Goal: Information Seeking & Learning: Learn about a topic

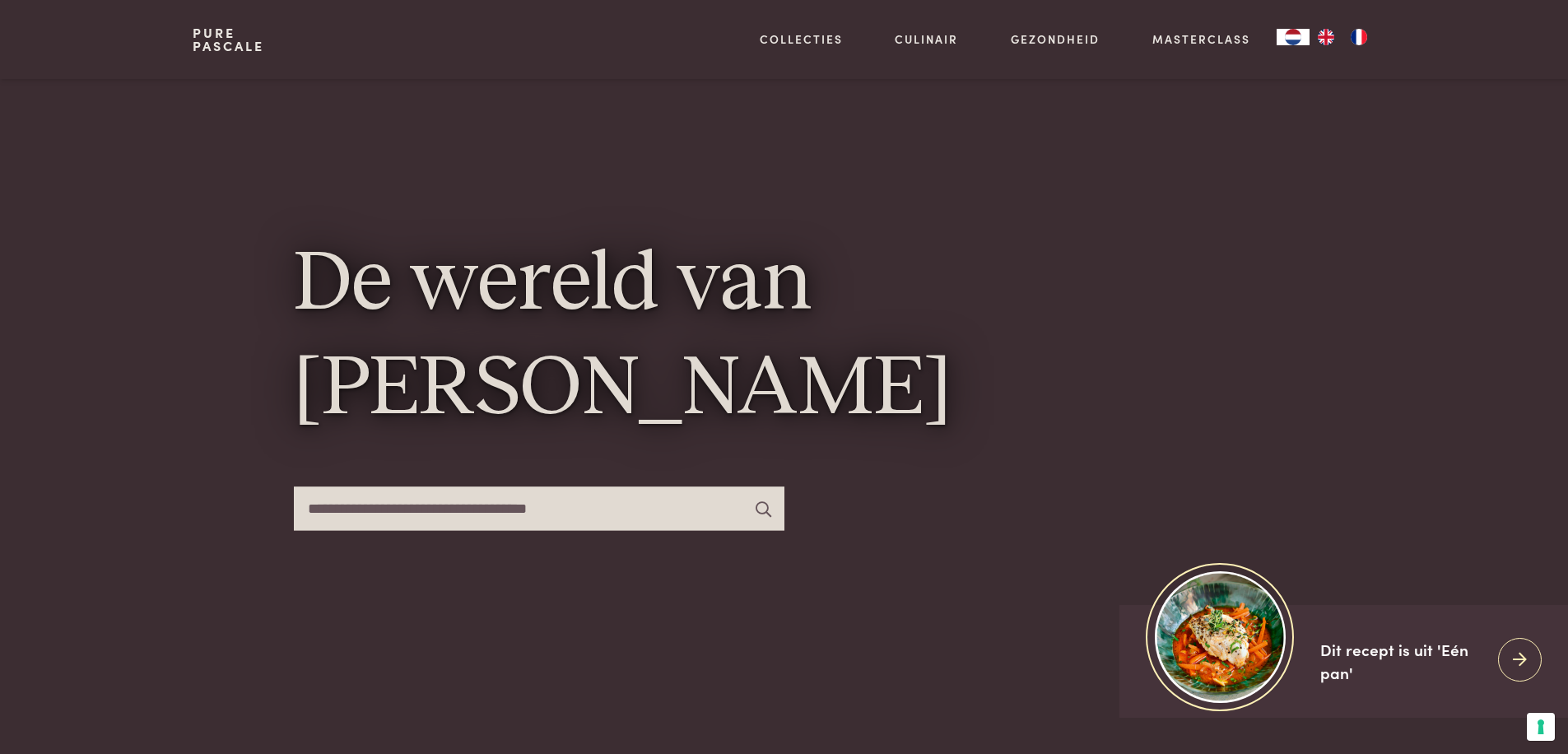
scroll to position [101, 0]
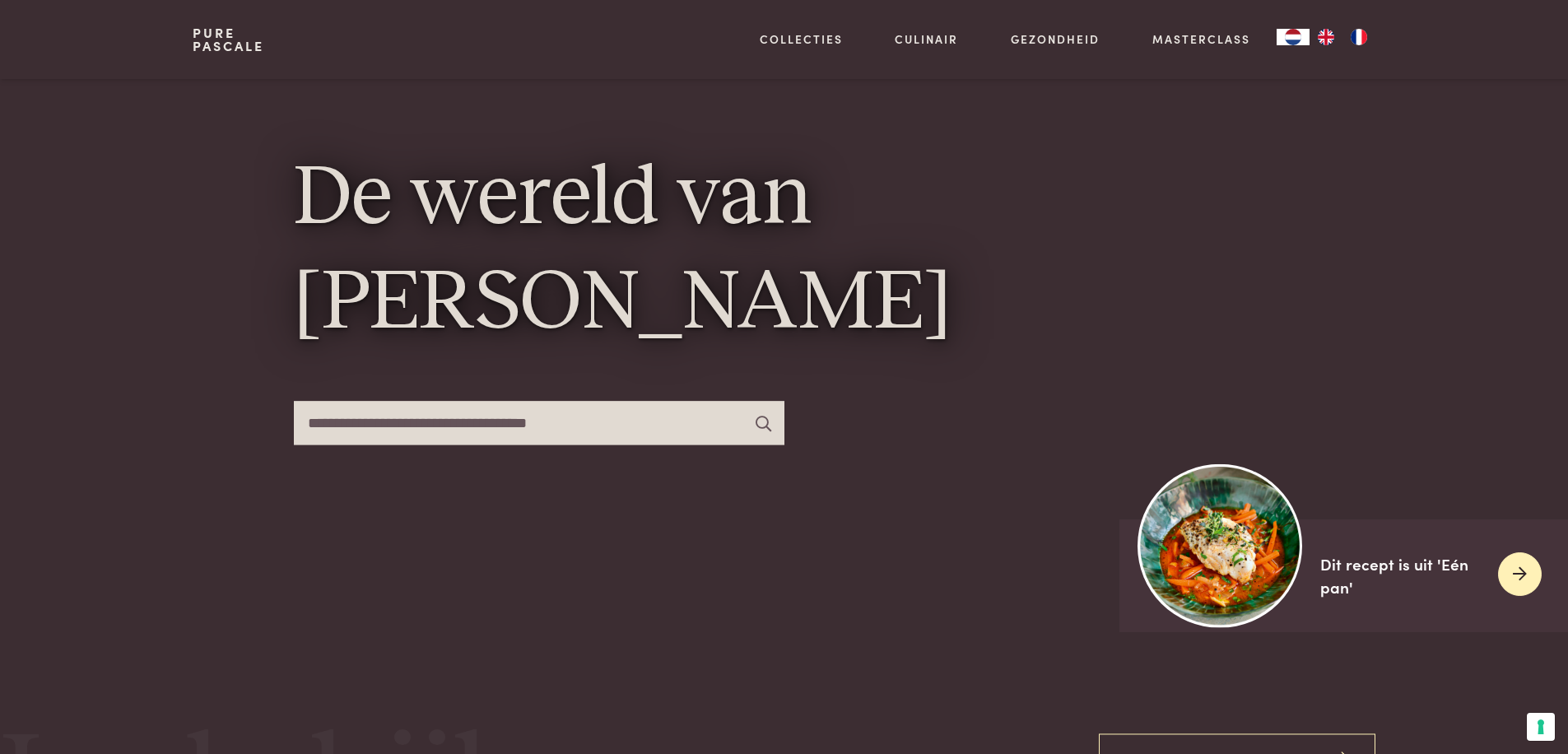
click at [1221, 567] on img at bounding box center [1220, 546] width 164 height 164
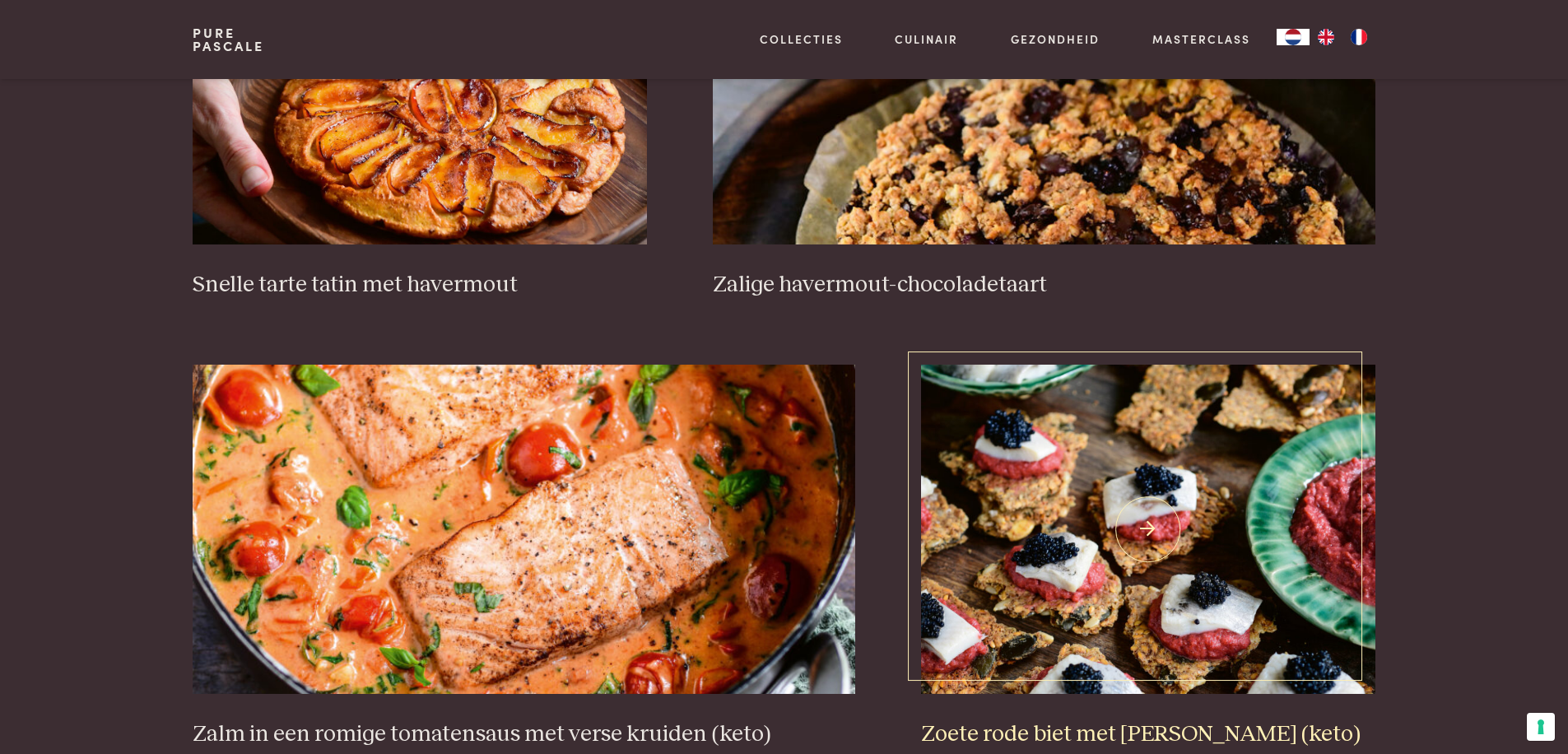
scroll to position [2922, 0]
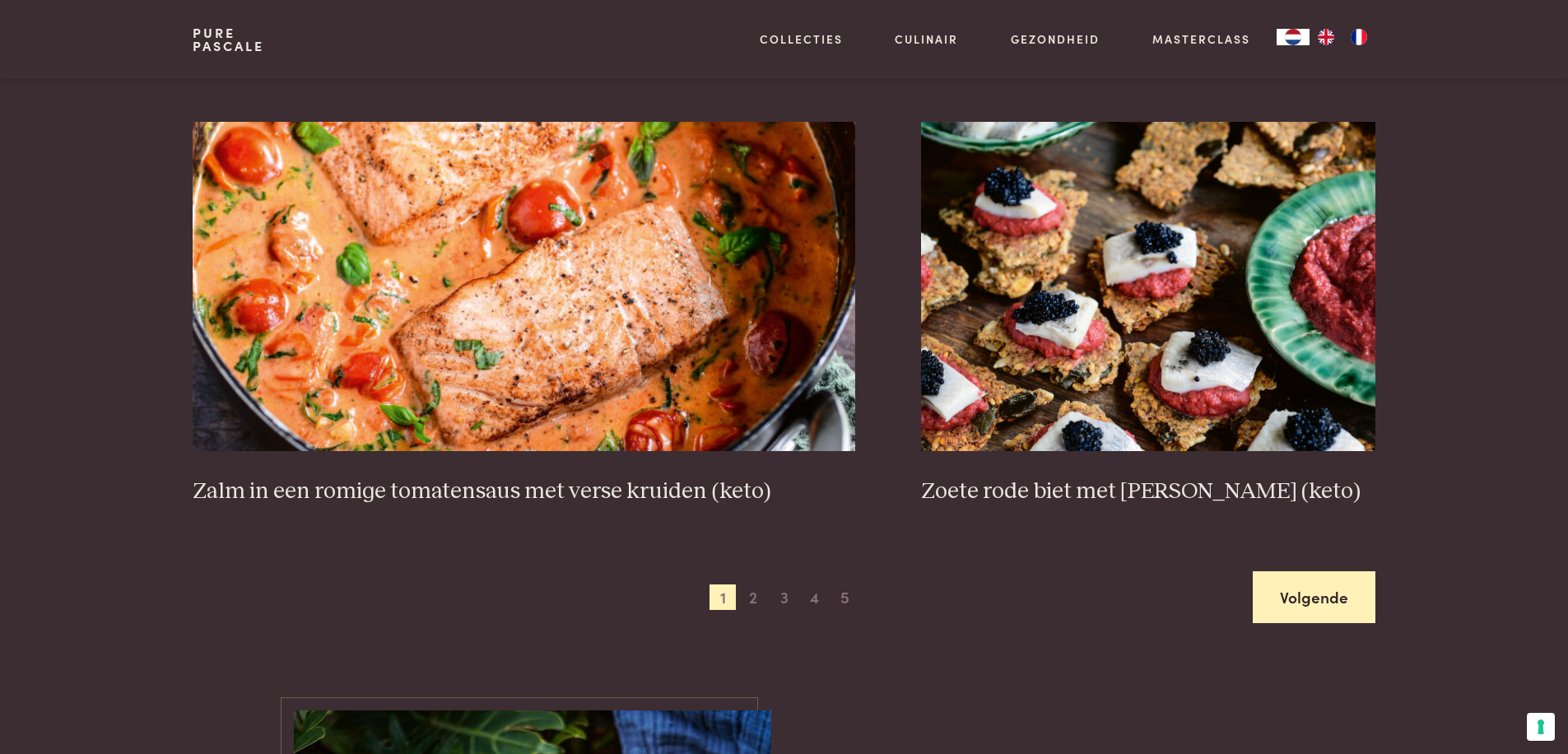
click at [1322, 607] on link "Volgende" at bounding box center [1314, 598] width 123 height 52
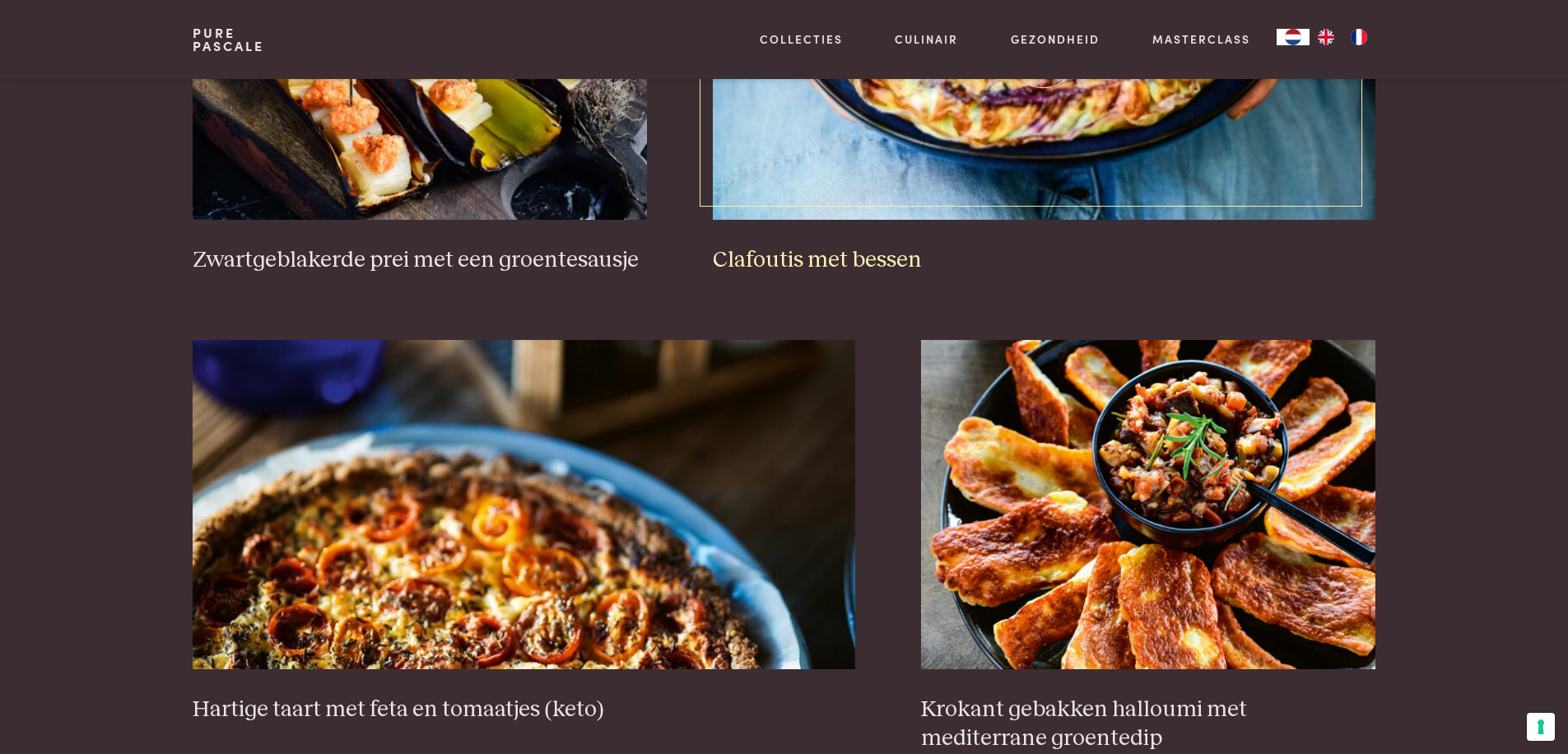
scroll to position [1373, 0]
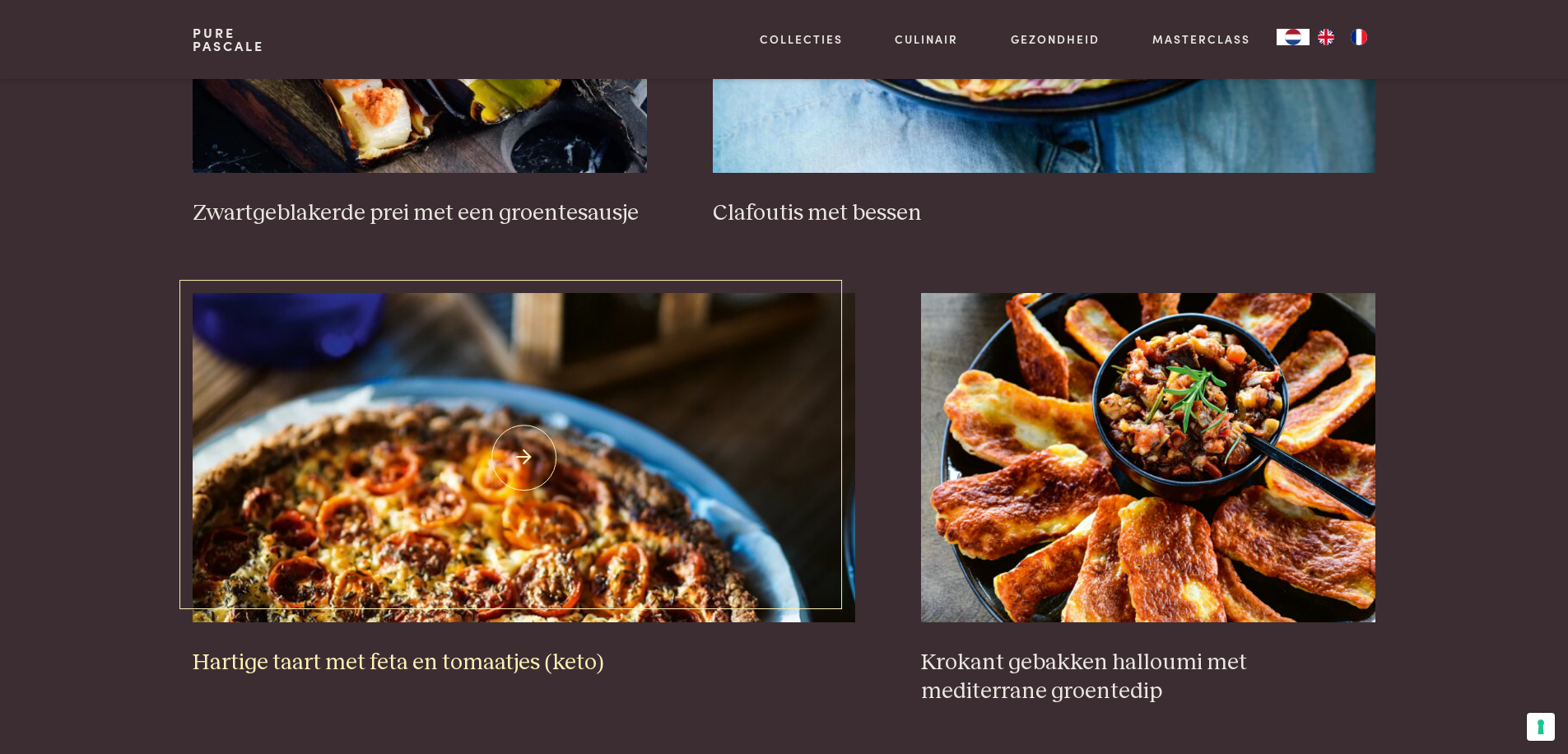
click at [415, 661] on h3 "Hartige taart met feta en tomaatjes (keto)" at bounding box center [524, 663] width 663 height 29
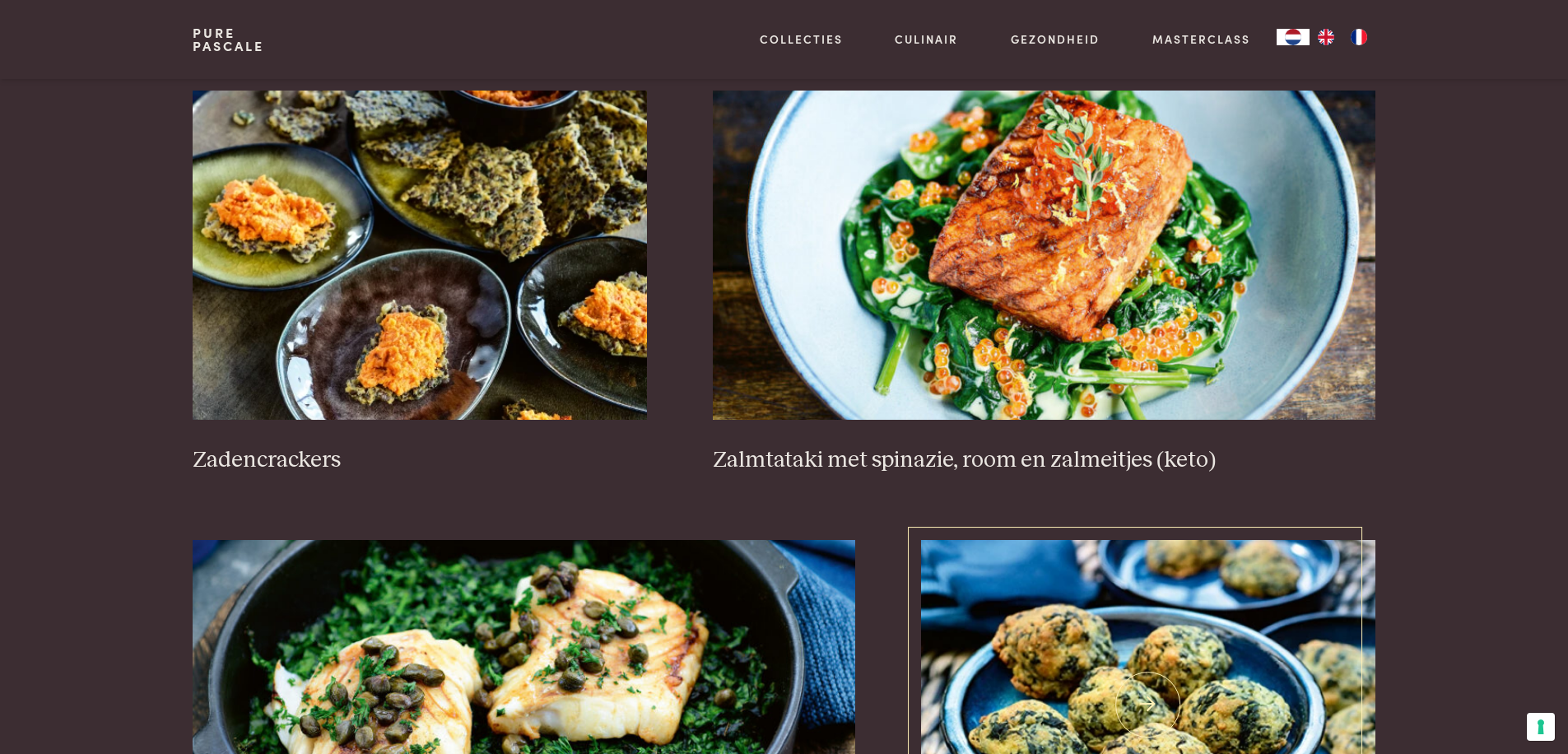
scroll to position [2259, 0]
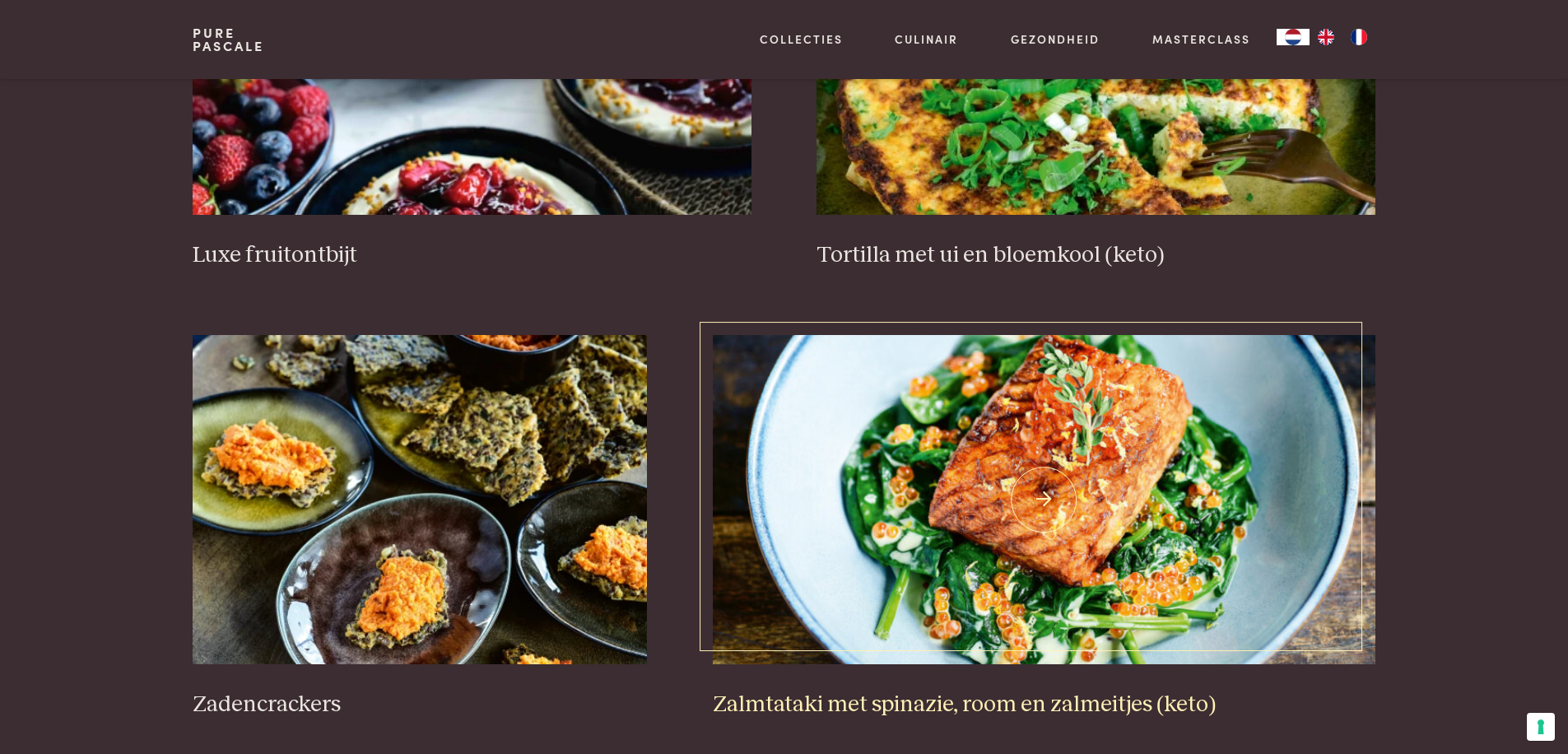
click at [1035, 497] on img at bounding box center [1044, 499] width 663 height 329
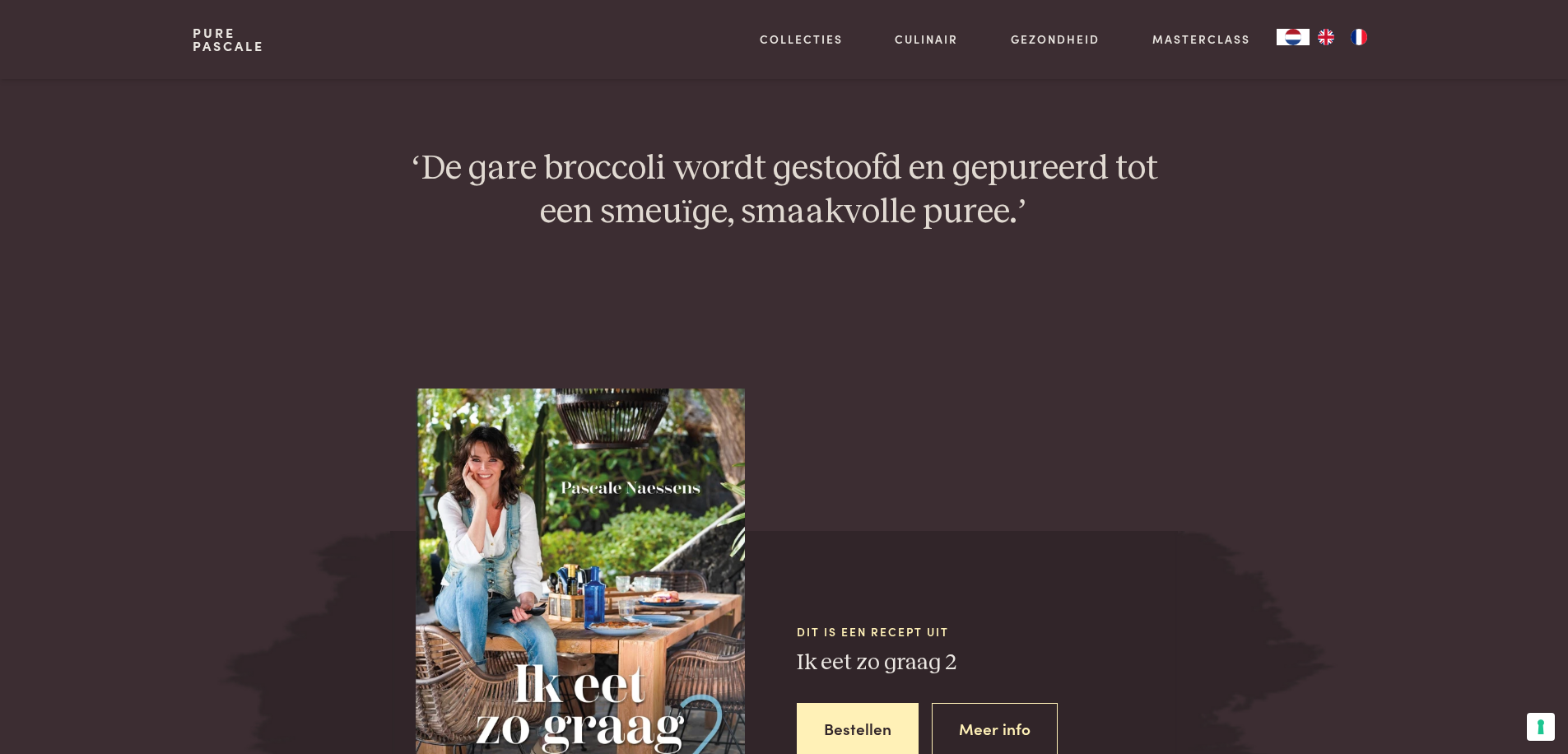
scroll to position [1466, 0]
